Goal: Navigation & Orientation: Find specific page/section

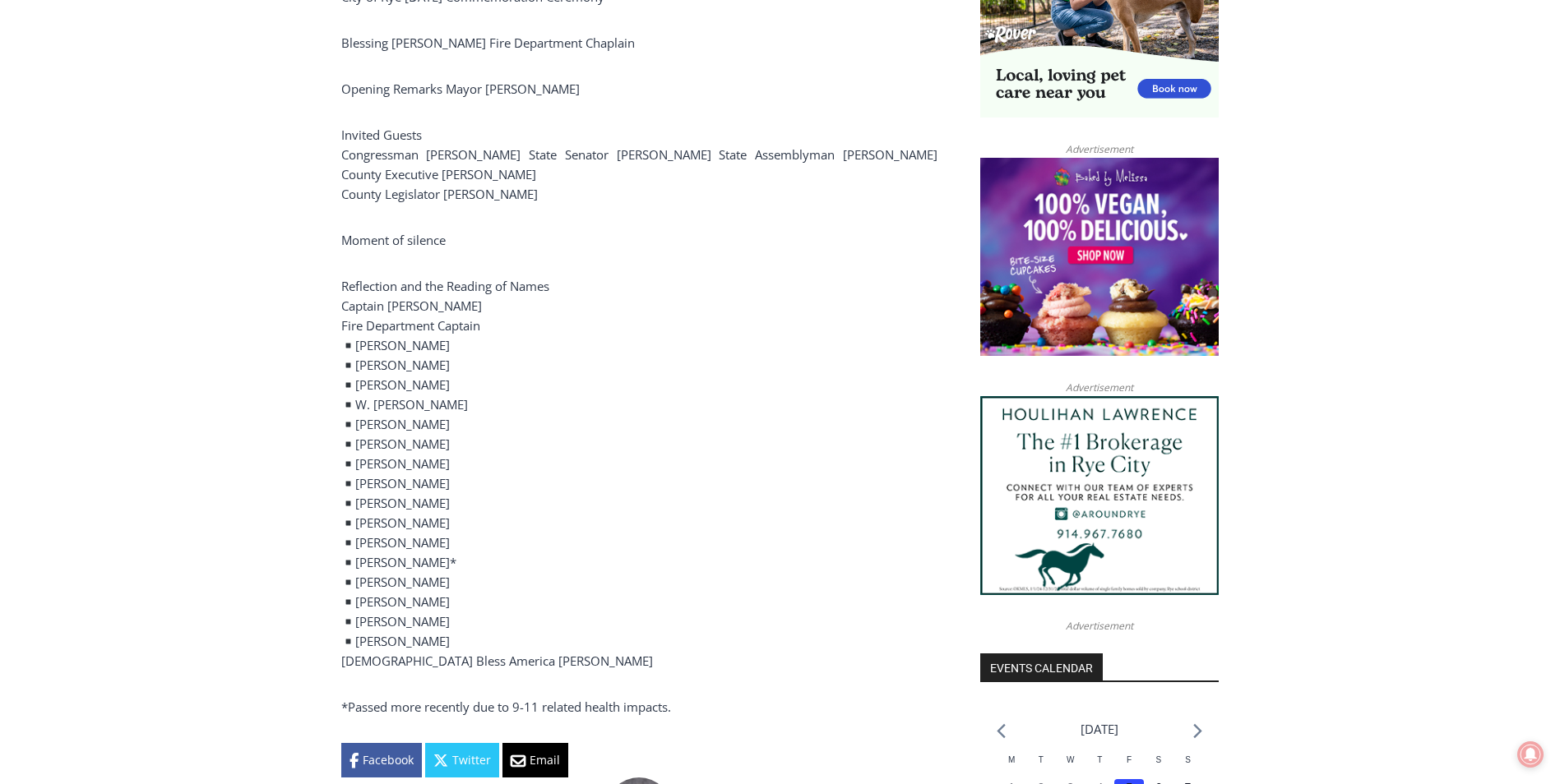
scroll to position [165, 0]
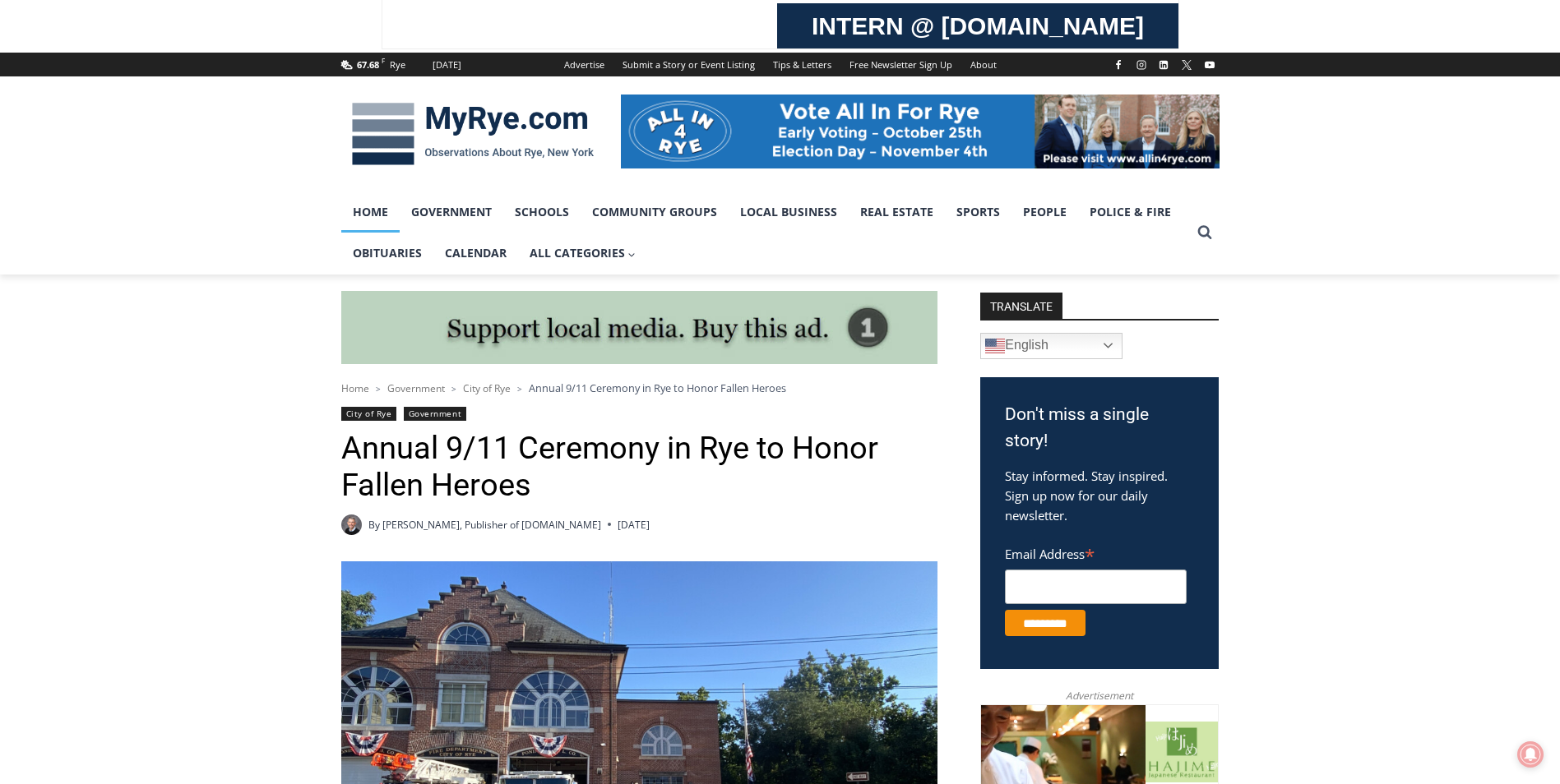
click at [372, 207] on link "Home" at bounding box center [370, 212] width 59 height 41
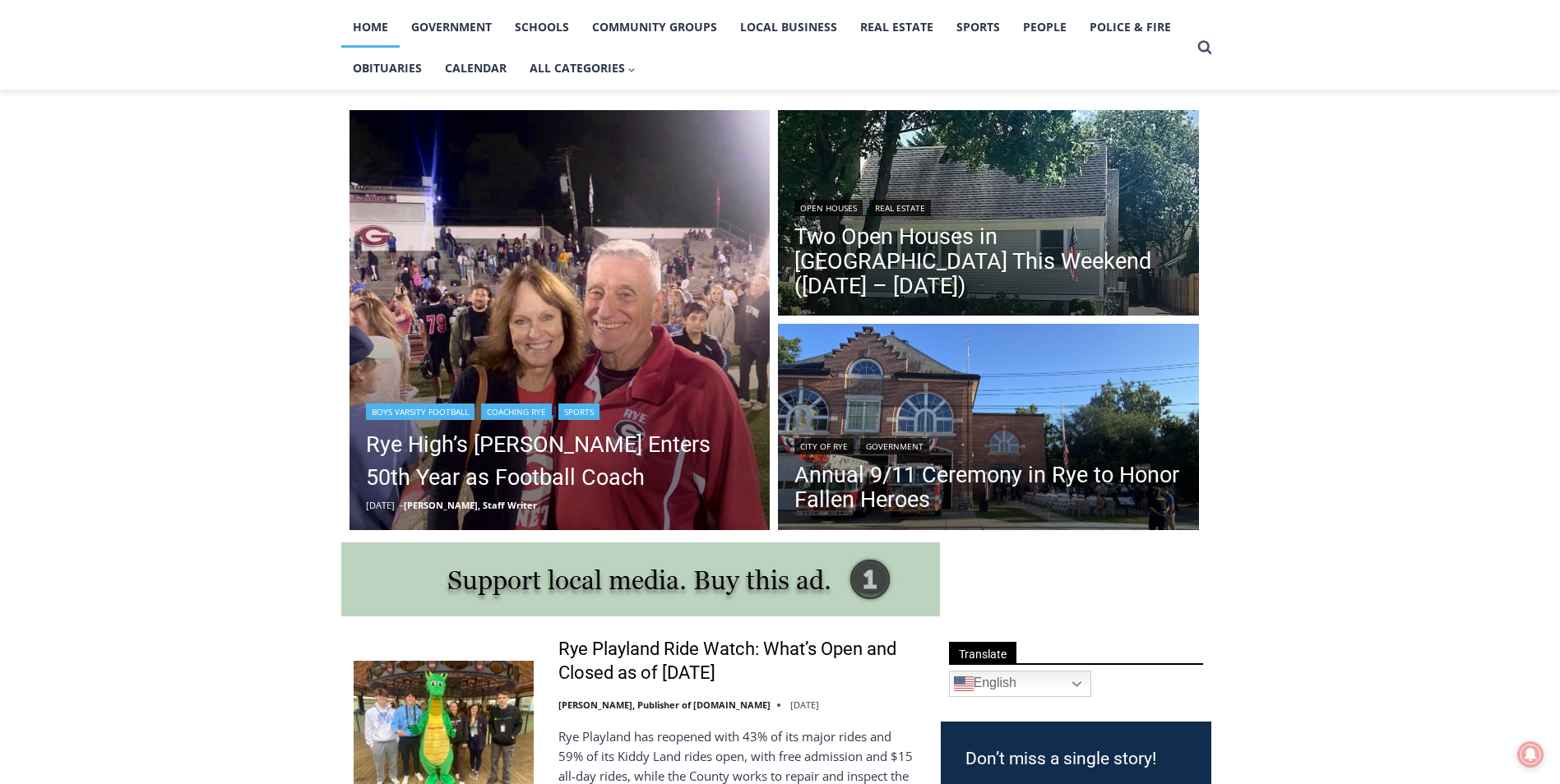
scroll to position [329, 0]
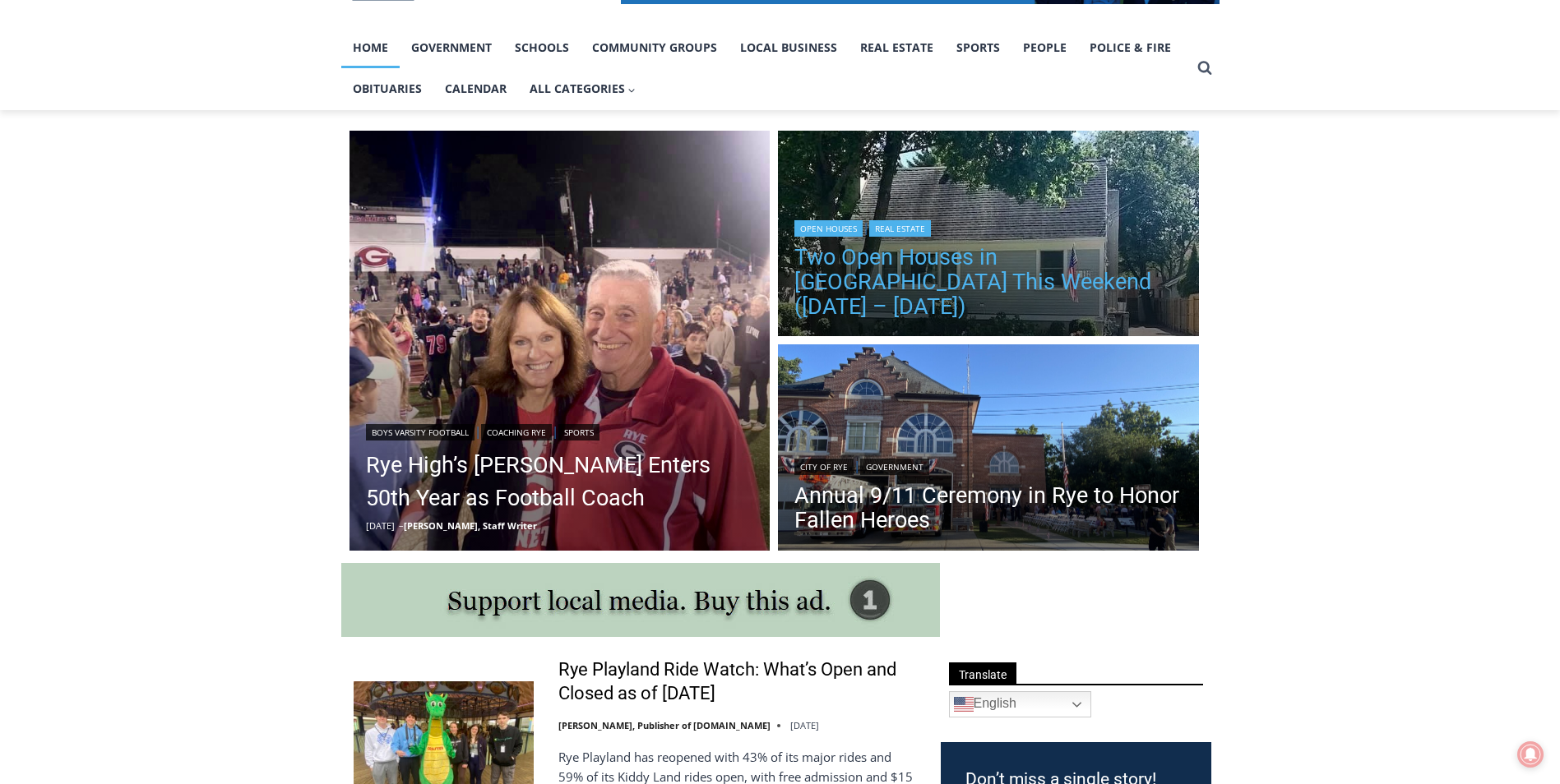
click at [951, 295] on link "Two Open Houses in [GEOGRAPHIC_DATA] This Weekend ([DATE] – [DATE])" at bounding box center [988, 281] width 388 height 74
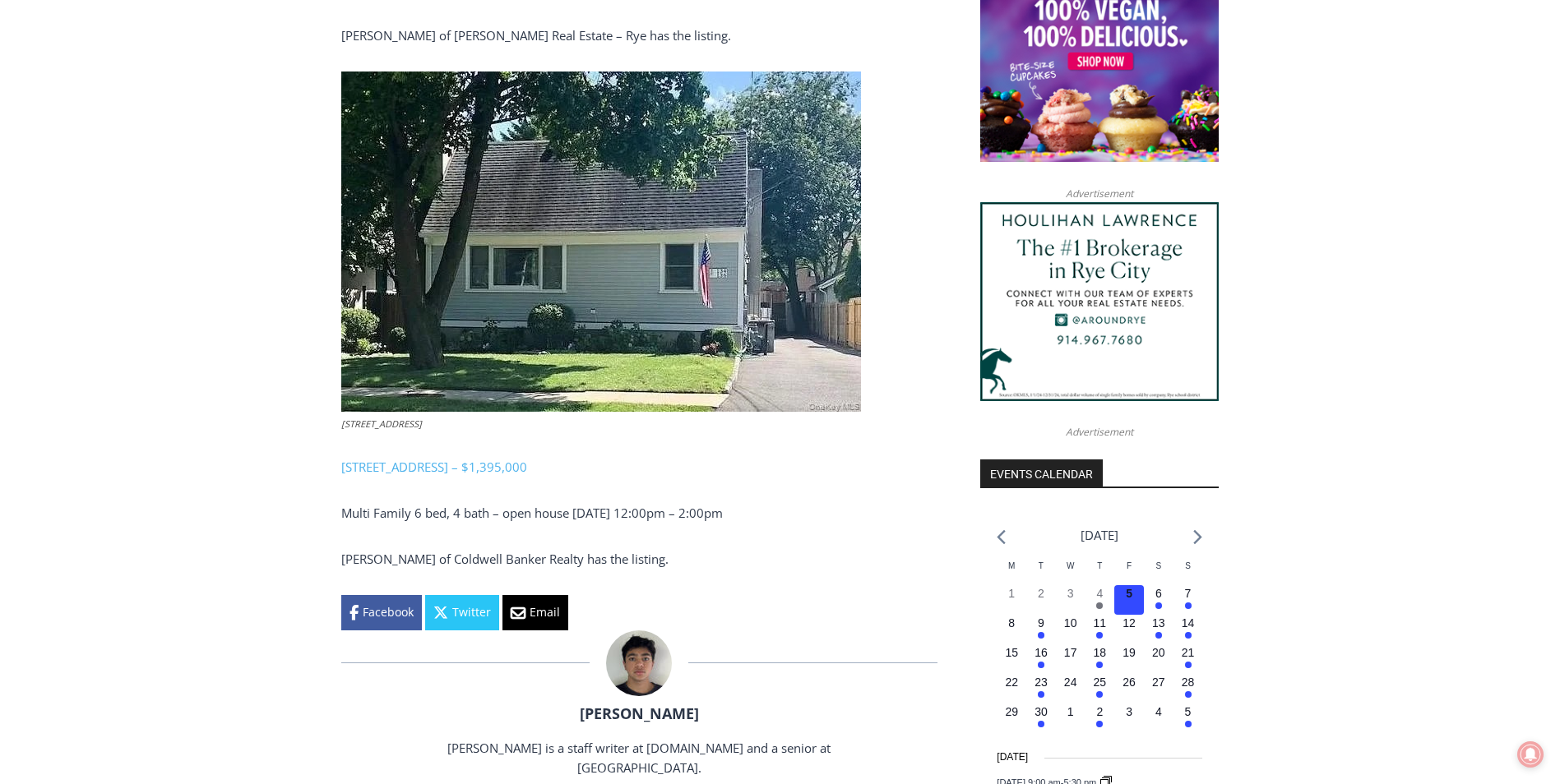
scroll to position [1398, 0]
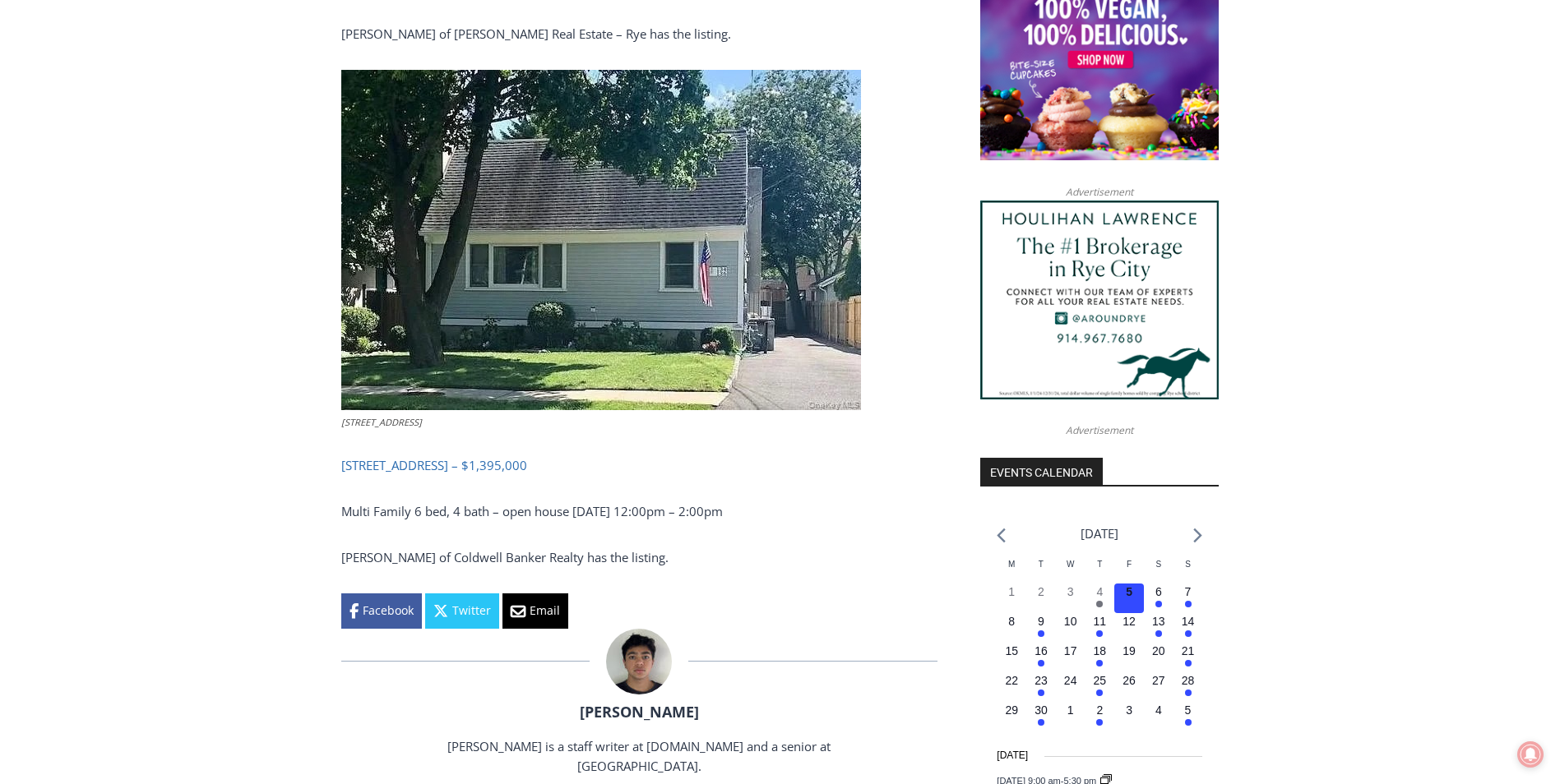
click at [442, 463] on link "134-136 Dearborn Avenue, Rye – $1,395,000" at bounding box center [433, 465] width 186 height 16
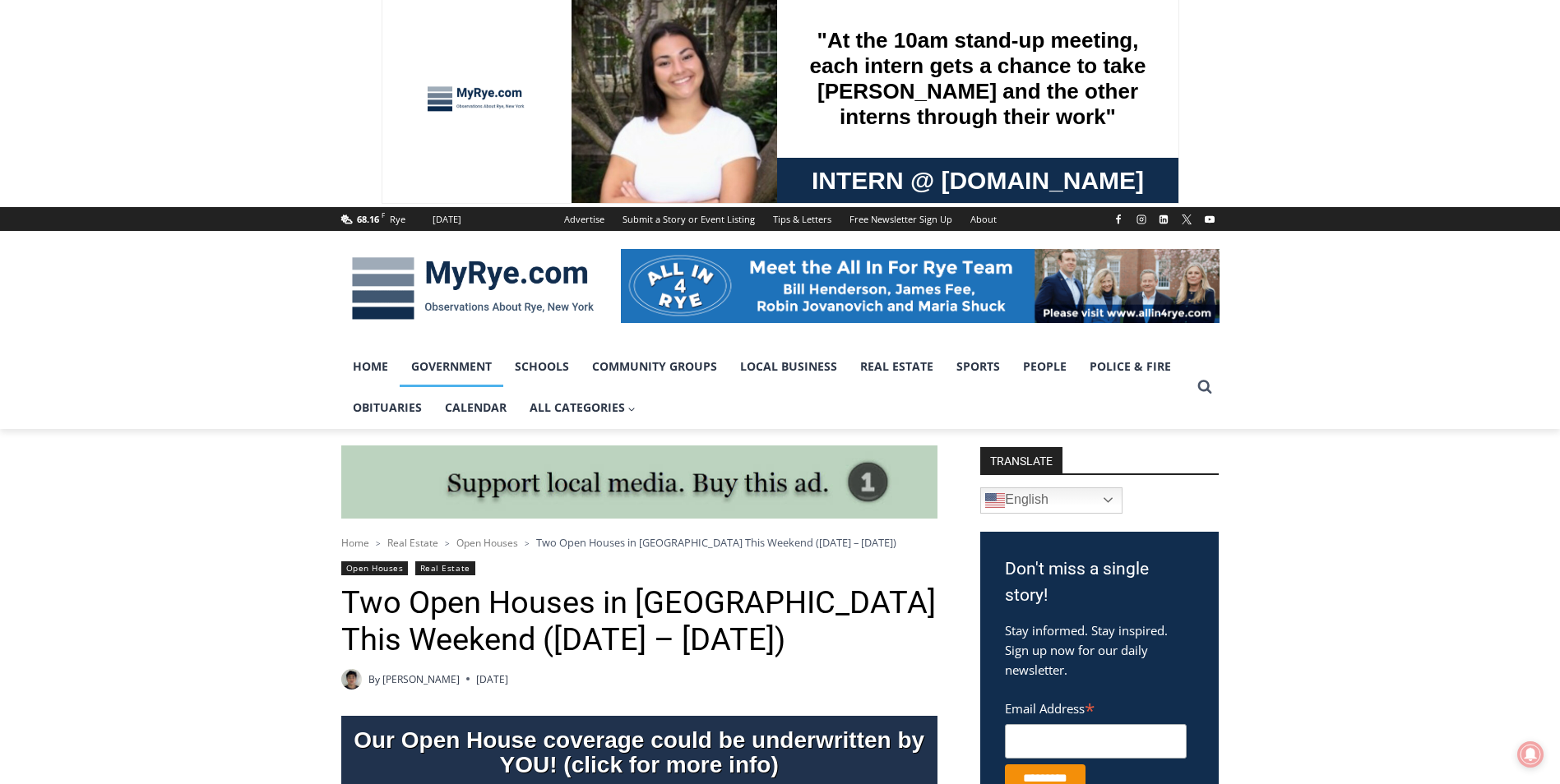
scroll to position [0, 0]
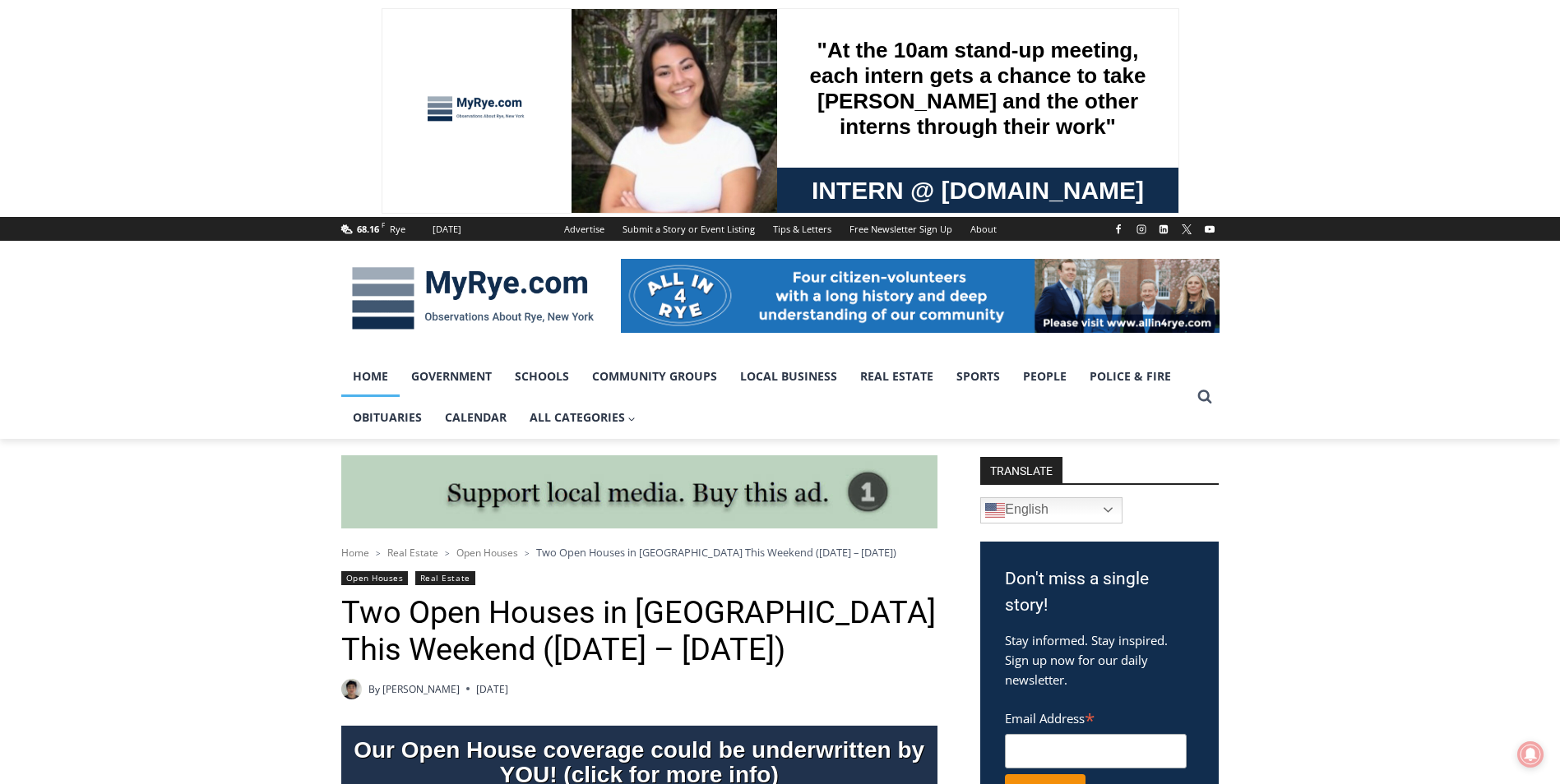
click at [372, 373] on link "Home" at bounding box center [370, 376] width 59 height 41
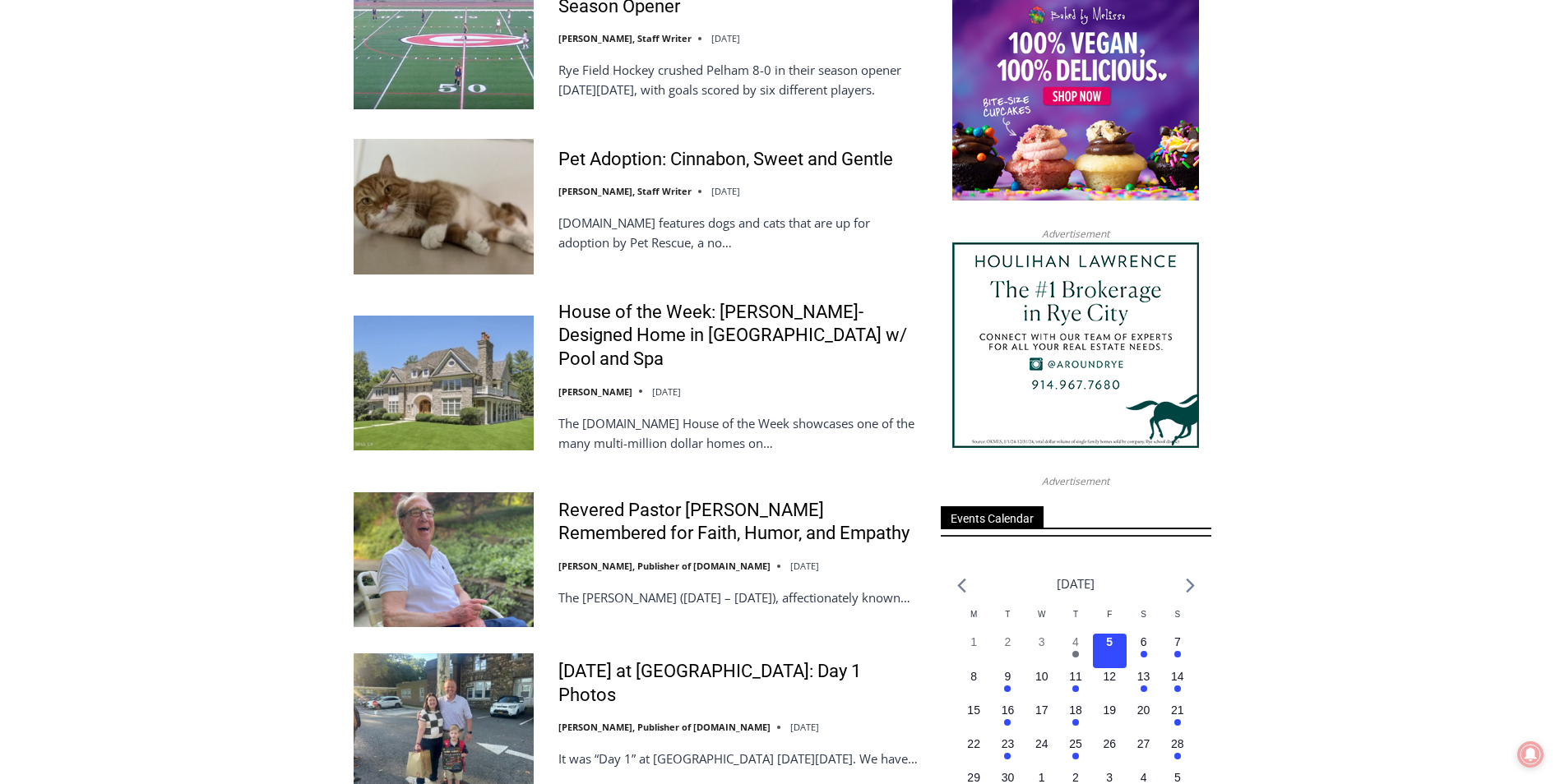
scroll to position [1890, 0]
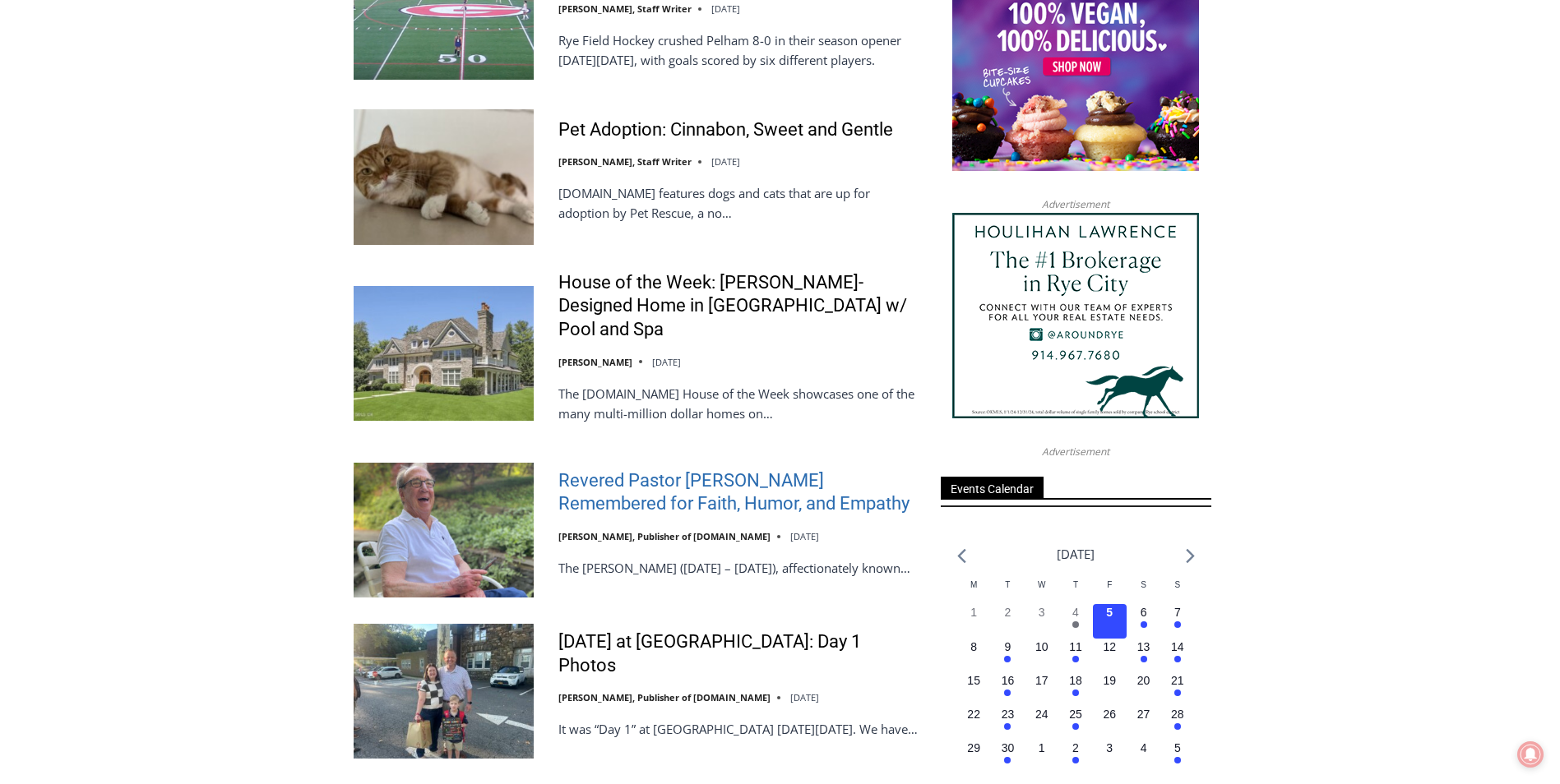
click at [652, 470] on link "Revered Pastor Donald Poole Jr. Remembered for Faith, Humor, and Empathy" at bounding box center [738, 493] width 361 height 47
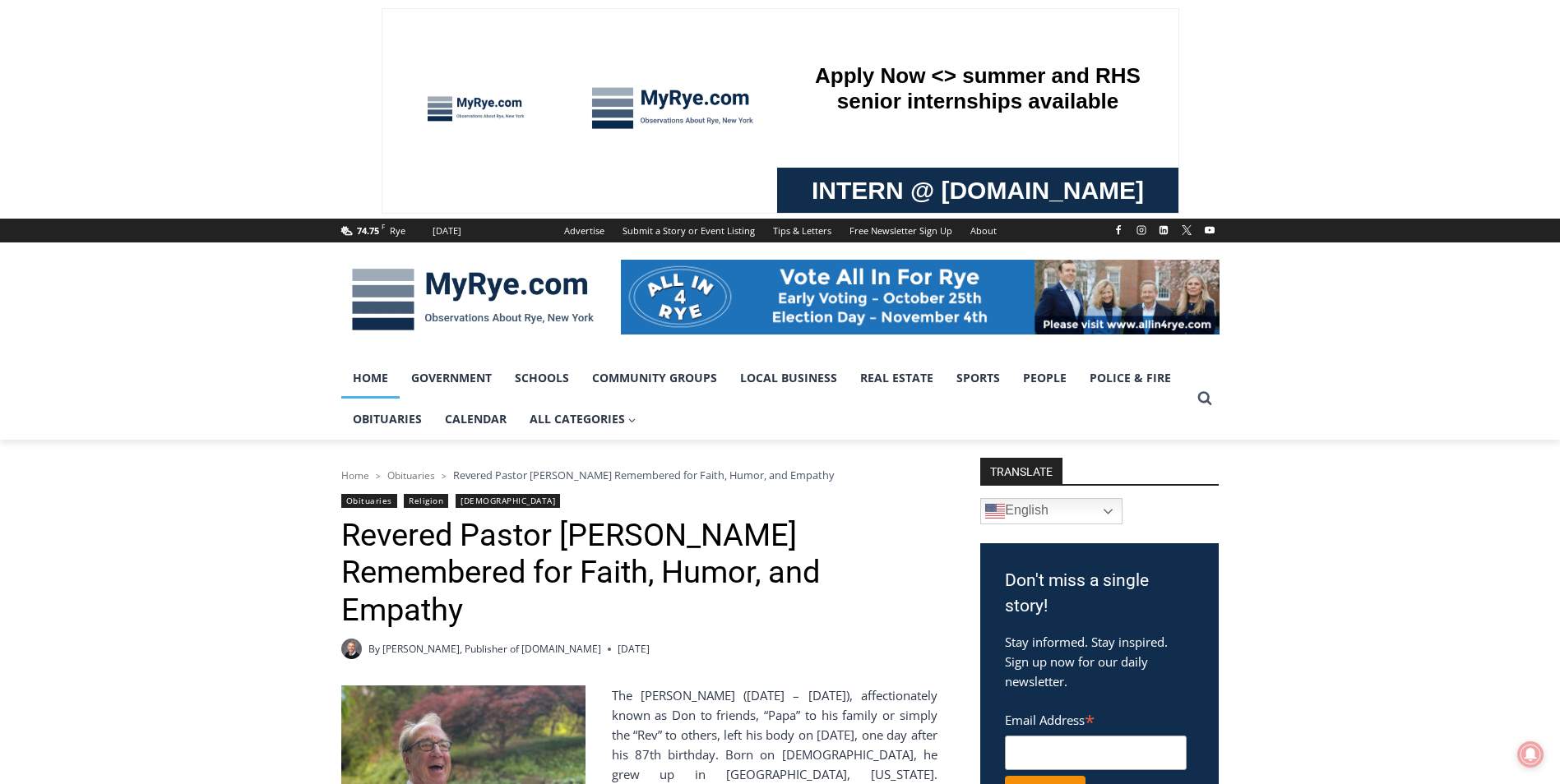
click at [365, 379] on link "Home" at bounding box center [370, 377] width 59 height 41
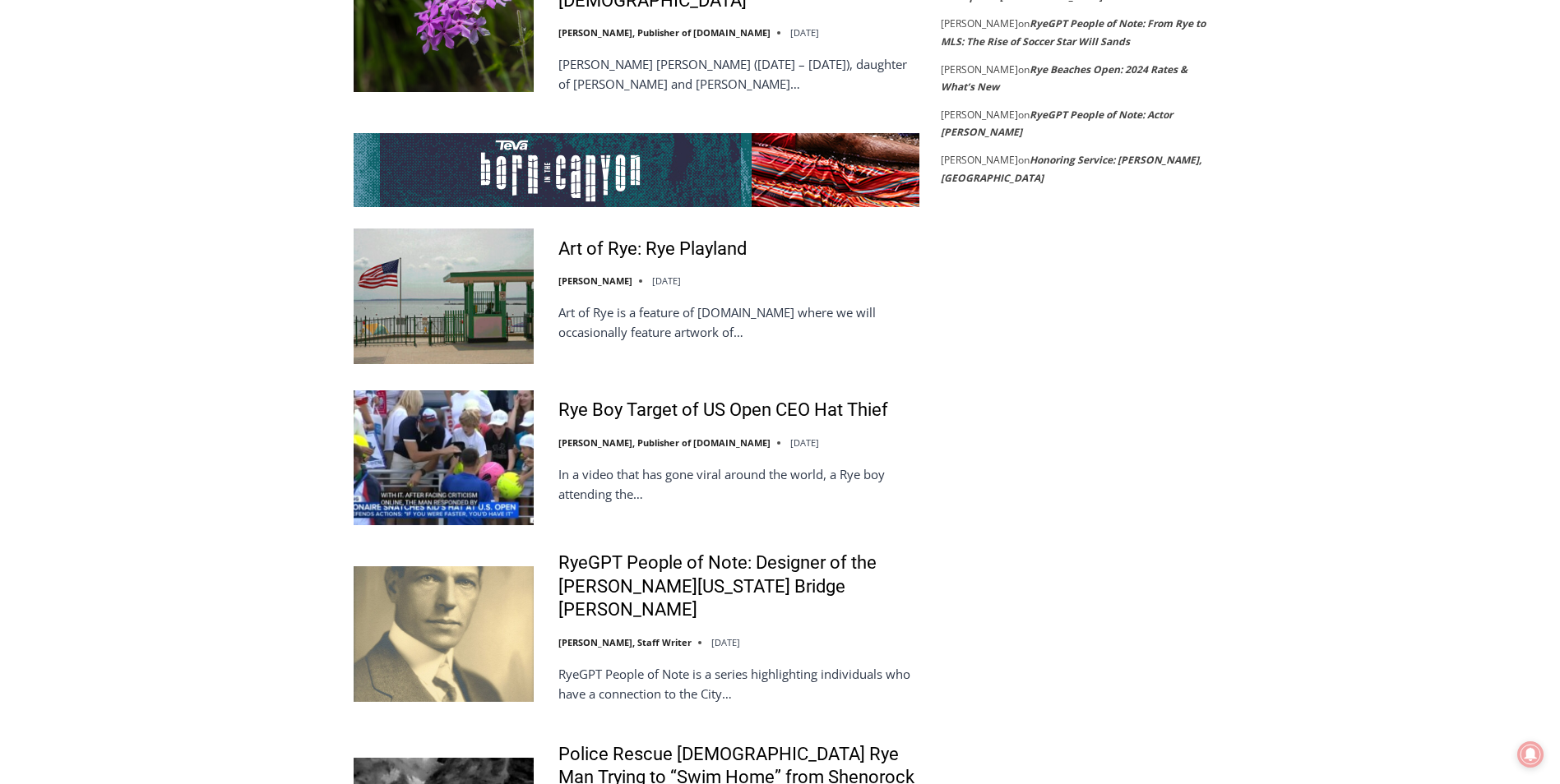
scroll to position [3207, 0]
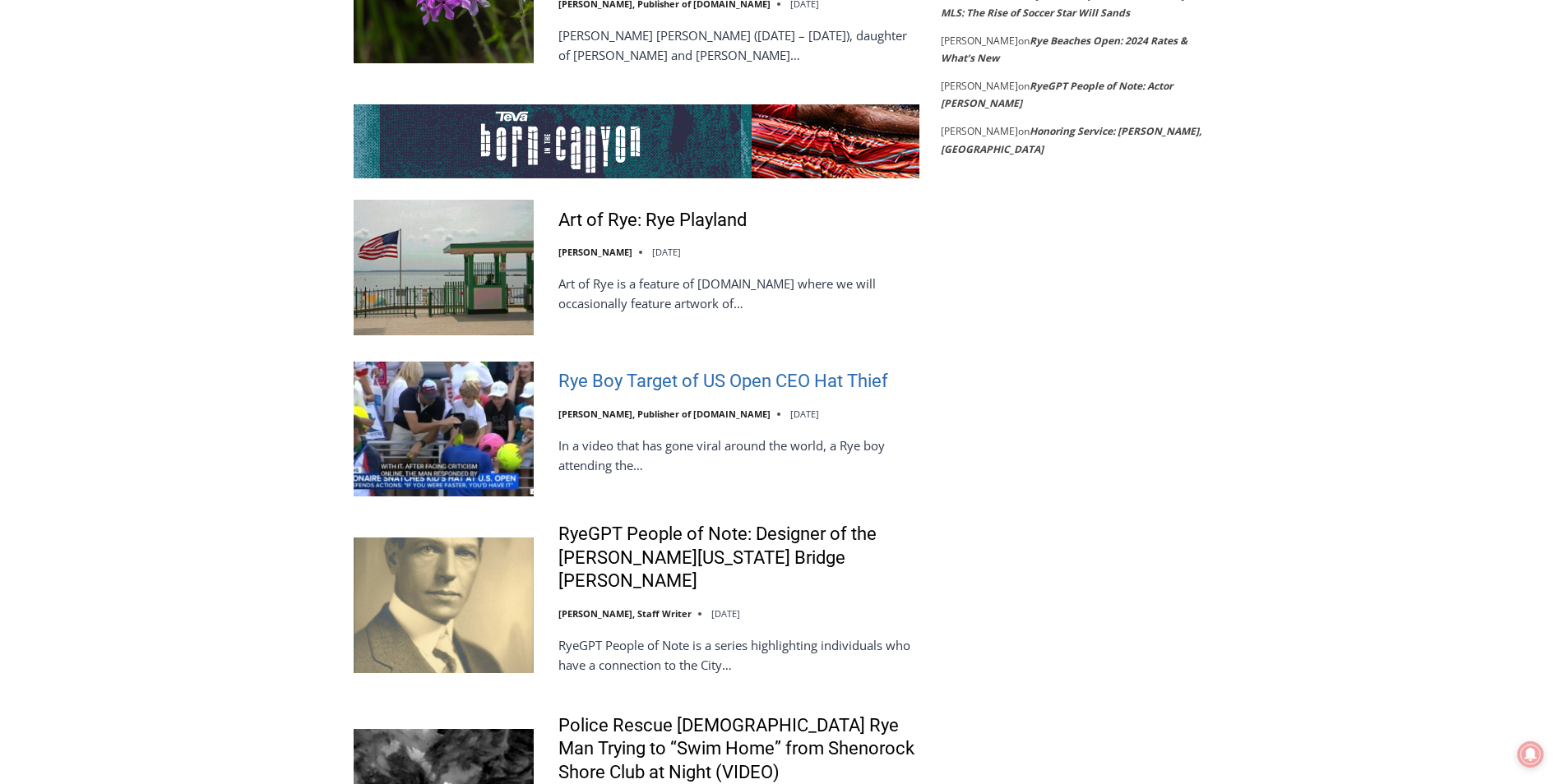
click at [636, 370] on link "Rye Boy Target of US Open CEO Hat Thief" at bounding box center [723, 382] width 330 height 24
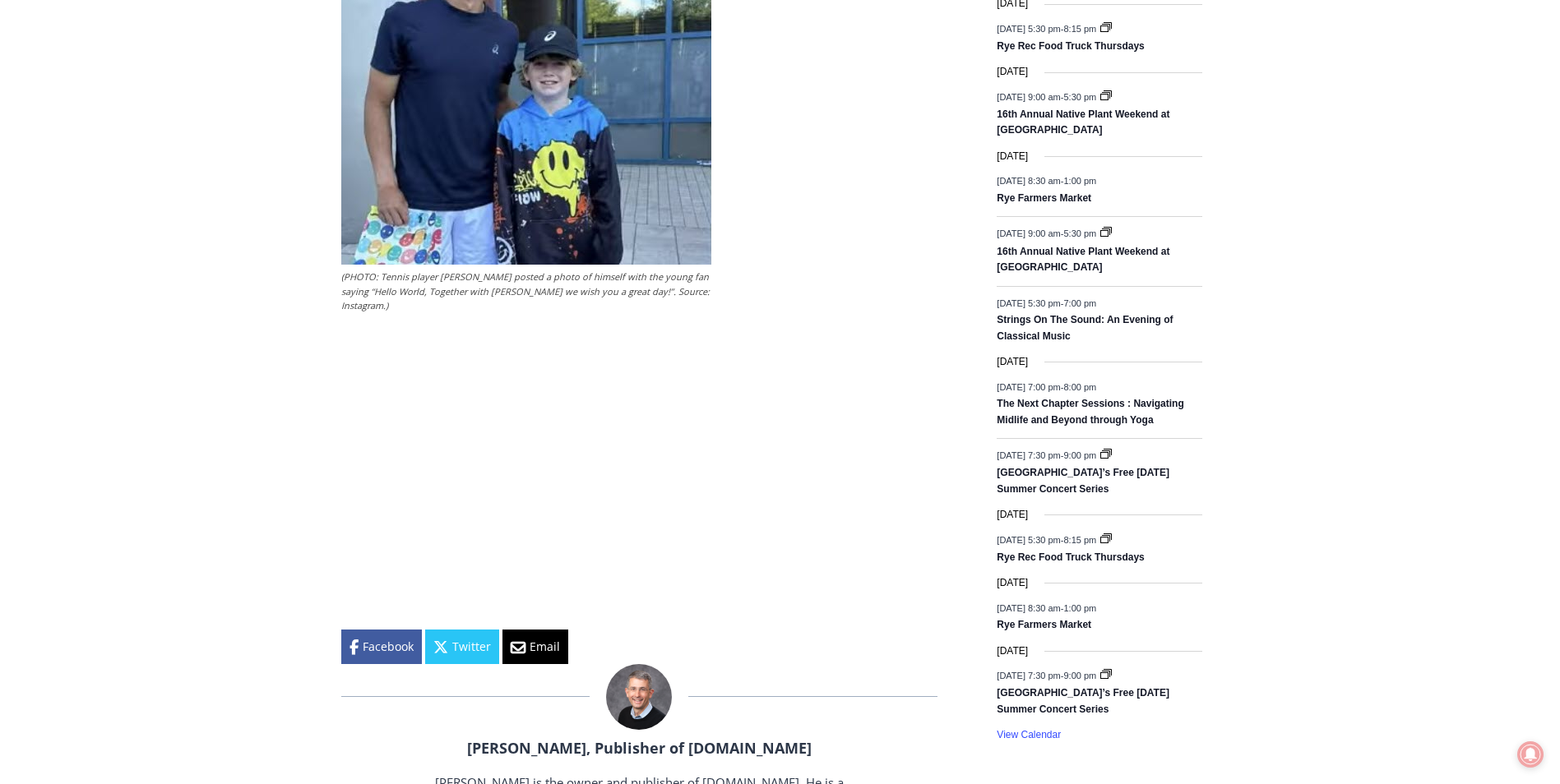
scroll to position [2219, 0]
